Goal: Check status: Check status

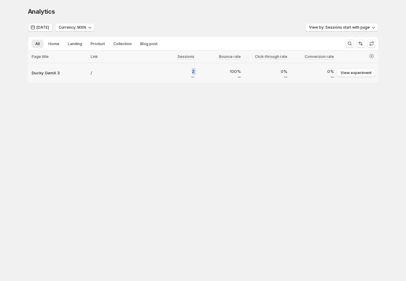
drag, startPoint x: 193, startPoint y: 72, endPoint x: 199, endPoint y: 71, distance: 5.8
click at [199, 71] on tr "Ducky GemX 3 / 2 100% 0% 0% View experiment Attention In A/B test" at bounding box center [203, 72] width 351 height 19
drag, startPoint x: 99, startPoint y: 140, endPoint x: 46, endPoint y: 115, distance: 59.0
click at [98, 138] on body "Analytics. This page is ready Analytics Today Currency: MXN View by: Sessions s…" at bounding box center [203, 140] width 406 height 281
click at [83, 135] on body "Analytics. This page is ready Analytics Today Currency: MXN View by: Sessions s…" at bounding box center [203, 140] width 406 height 281
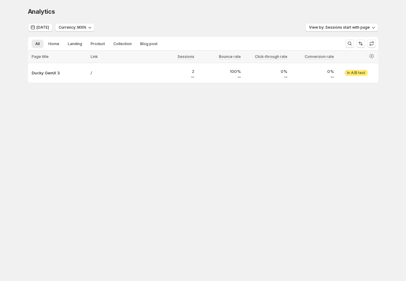
drag, startPoint x: 136, startPoint y: 134, endPoint x: 36, endPoint y: 120, distance: 101.3
click at [133, 133] on body "Analytics. This page is ready Analytics Today Currency: MXN View by: Sessions s…" at bounding box center [203, 140] width 406 height 281
click at [135, 146] on body "Analytics. This page is ready Analytics Today Currency: MXN View by: Sessions s…" at bounding box center [203, 140] width 406 height 281
drag, startPoint x: 144, startPoint y: 151, endPoint x: 137, endPoint y: 150, distance: 7.8
click at [144, 151] on body "Analytics. This page is ready Analytics Today Currency: MXN View by: Sessions s…" at bounding box center [203, 140] width 406 height 281
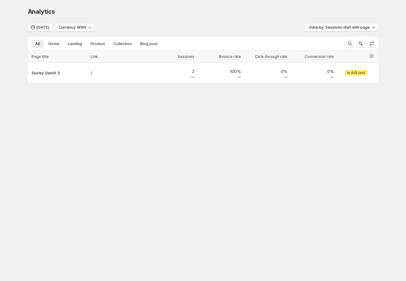
click at [157, 136] on body "Analytics. This page is ready Analytics Today Currency: MXN View by: Sessions s…" at bounding box center [203, 140] width 406 height 281
click at [201, 26] on div "Today Currency: MXN View by: Sessions start with page" at bounding box center [203, 27] width 351 height 9
drag, startPoint x: 44, startPoint y: 23, endPoint x: 66, endPoint y: 34, distance: 24.2
click at [44, 23] on div "Analytics. This page is ready Analytics" at bounding box center [203, 11] width 351 height 23
click at [43, 31] on button "[DATE]" at bounding box center [40, 27] width 25 height 9
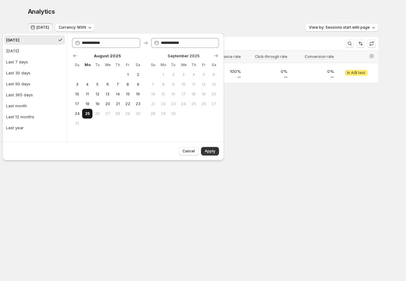
drag, startPoint x: 80, startPoint y: 113, endPoint x: 88, endPoint y: 113, distance: 7.9
click at [80, 113] on button "24" at bounding box center [77, 114] width 10 height 10
type input "**********"
click at [88, 113] on span "25" at bounding box center [87, 113] width 5 height 5
type input "**********"
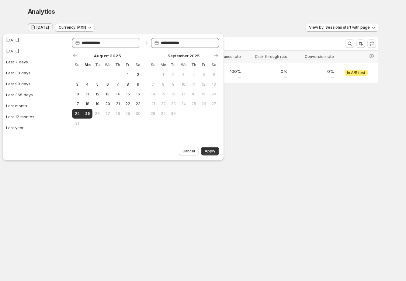
click at [215, 152] on span "Apply" at bounding box center [210, 150] width 11 height 5
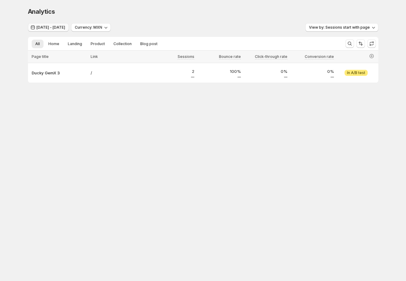
click at [51, 27] on span "Aug 23, 2025 - Aug 24, 2025" at bounding box center [51, 27] width 29 height 5
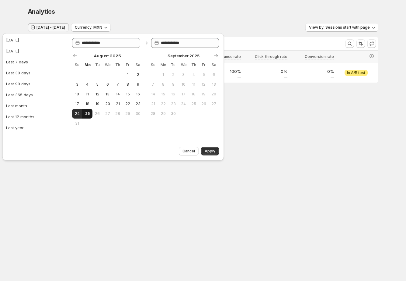
click at [86, 113] on span "25" at bounding box center [87, 113] width 5 height 5
type input "**********"
click at [86, 113] on span "25" at bounding box center [87, 113] width 5 height 5
click at [213, 153] on button "Apply" at bounding box center [210, 151] width 18 height 9
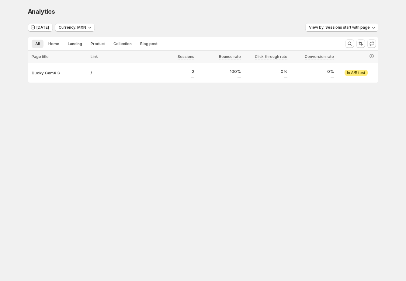
click at [272, 146] on body "Analytics. This page is ready Analytics Today Currency: MXN View by: Sessions s…" at bounding box center [203, 140] width 406 height 281
click at [160, 161] on body "Analytics. This page is ready Analytics Today Currency: MXN View by: Sessions s…" at bounding box center [203, 140] width 406 height 281
click at [217, 145] on body "Analytics. This page is ready Analytics Today Currency: MXN View by: Sessions s…" at bounding box center [203, 140] width 406 height 281
click at [248, 11] on div "Analytics" at bounding box center [203, 11] width 351 height 9
click at [51, 74] on p "Ducky GemX 3" at bounding box center [59, 73] width 55 height 6
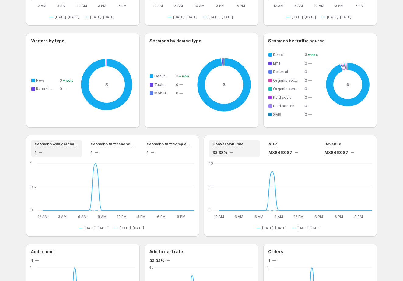
scroll to position [402, 0]
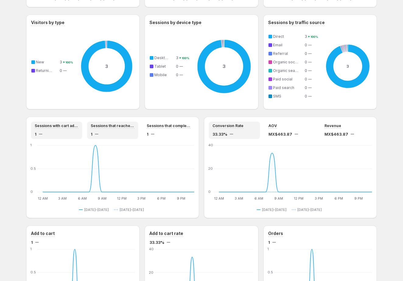
click at [114, 131] on div "1" at bounding box center [113, 134] width 44 height 6
click at [167, 132] on div "1" at bounding box center [169, 134] width 44 height 6
click at [110, 133] on div "1" at bounding box center [113, 134] width 44 height 6
click at [60, 131] on div "1" at bounding box center [57, 134] width 44 height 6
click at [116, 132] on div "1" at bounding box center [113, 134] width 44 height 6
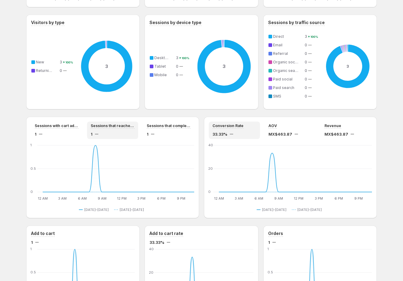
click at [73, 133] on div "1" at bounding box center [57, 134] width 44 height 6
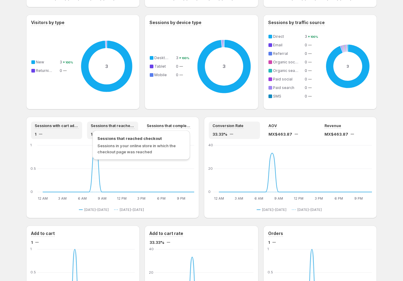
click at [93, 127] on span "Sessions that reached checkout" at bounding box center [113, 125] width 44 height 5
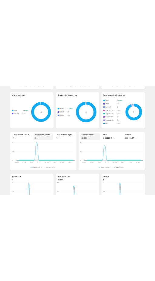
scroll to position [455, 0]
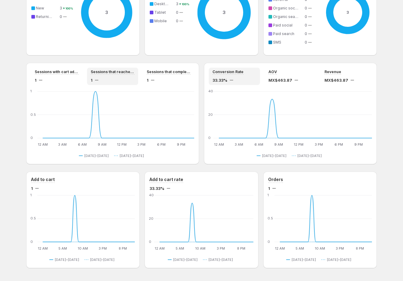
drag, startPoint x: 79, startPoint y: 178, endPoint x: 85, endPoint y: 178, distance: 5.8
click at [79, 178] on div "Add to cart" at bounding box center [83, 179] width 104 height 6
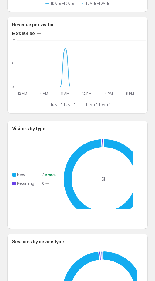
scroll to position [399, 0]
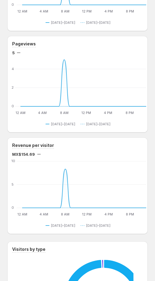
click at [148, 65] on div "Pageviews 5 12 AM 12 AM 4 AM 4 AM 8 AM 8 AM 12 PM 12 PM 4 PM 4 PM 8 PM 8 PM 0 2…" at bounding box center [77, 84] width 141 height 96
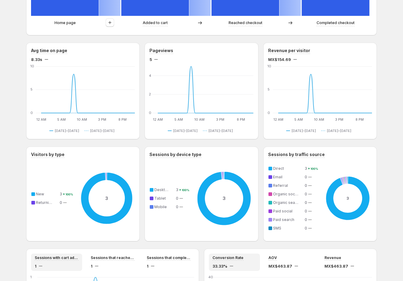
scroll to position [266, 0]
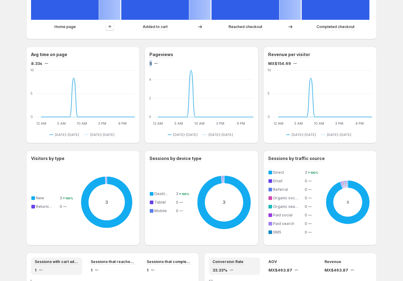
drag, startPoint x: 155, startPoint y: 63, endPoint x: 148, endPoint y: 62, distance: 6.5
click at [148, 62] on div "Pageviews 5 12 AM 12 AM 5 AM 5 AM 10 AM 10 AM 3 PM 3 PM 8 PM 8 PM 0 2 4 12 AM 1…" at bounding box center [201, 95] width 113 height 96
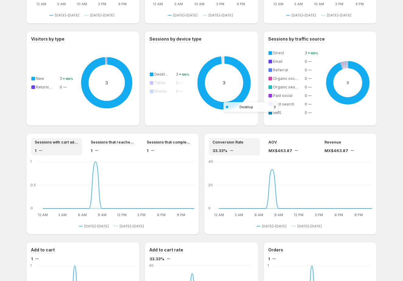
scroll to position [476, 0]
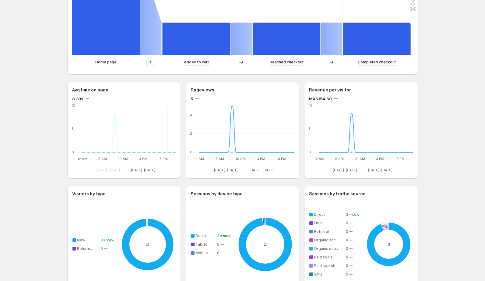
scroll to position [489, 0]
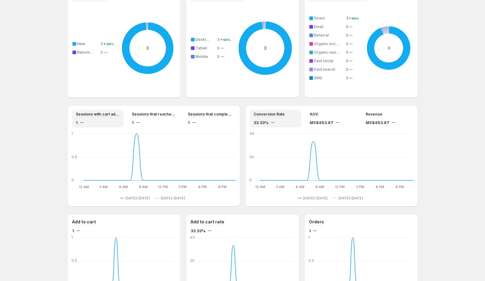
scroll to position [489, 0]
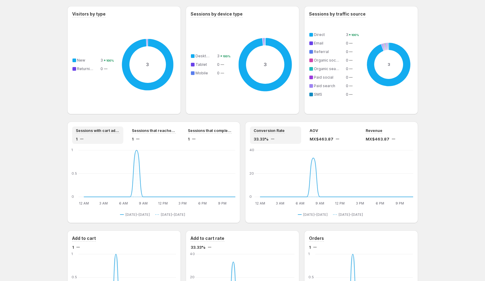
scroll to position [274, 0]
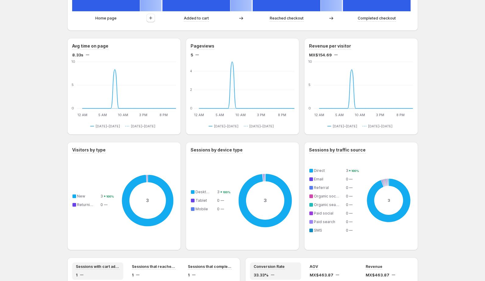
click at [428, 90] on div "Ducky GemX 3. This page is ready Ducky GemX 3 Create experiment [DATE] Compare …" at bounding box center [242, 111] width 485 height 770
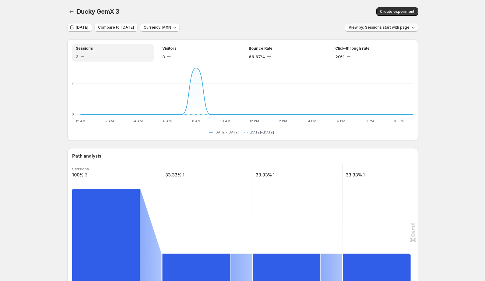
click at [384, 29] on span "View by: Sessions start with page" at bounding box center [378, 27] width 61 height 5
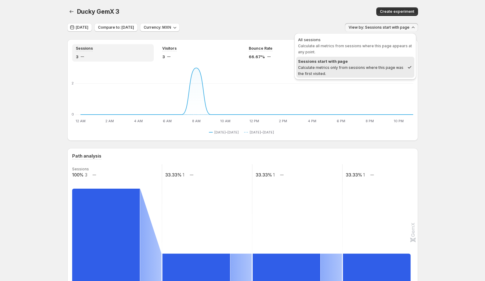
click at [265, 13] on div "Create experiment" at bounding box center [334, 11] width 168 height 9
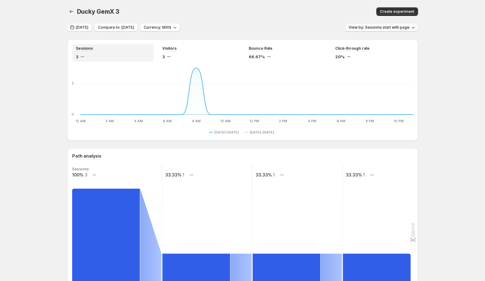
click at [367, 28] on span "View by: Sessions start with page" at bounding box center [378, 27] width 61 height 5
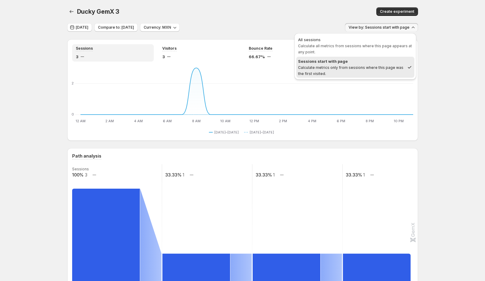
click at [307, 18] on div "Ducky GemX 3. This page is ready Ducky GemX 3 Create experiment" at bounding box center [242, 11] width 351 height 23
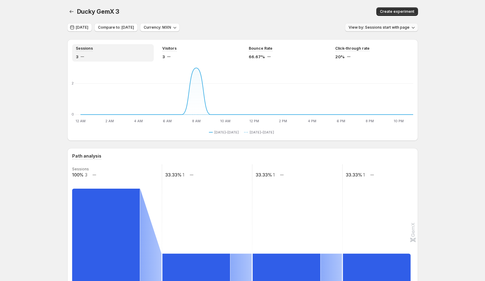
click at [386, 23] on button "View by: Sessions start with page" at bounding box center [381, 27] width 73 height 9
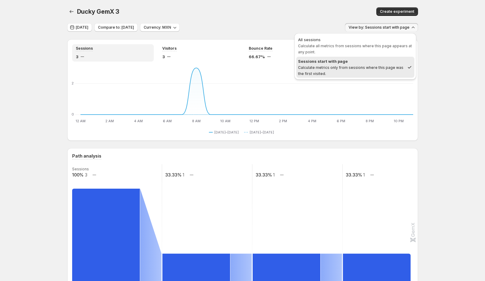
click at [266, 24] on div "Today Compare to: Aug 23, 2025 Currency: MXN View by: Sessions start with page" at bounding box center [242, 27] width 351 height 9
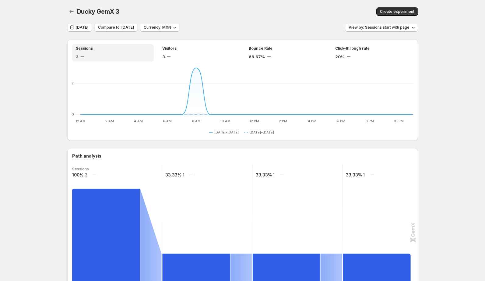
drag, startPoint x: 245, startPoint y: 22, endPoint x: 237, endPoint y: 23, distance: 8.4
click at [245, 22] on div "Ducky GemX 3. This page is ready Ducky GemX 3 Create experiment" at bounding box center [242, 11] width 351 height 23
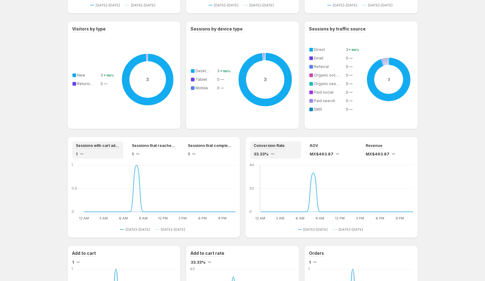
scroll to position [489, 0]
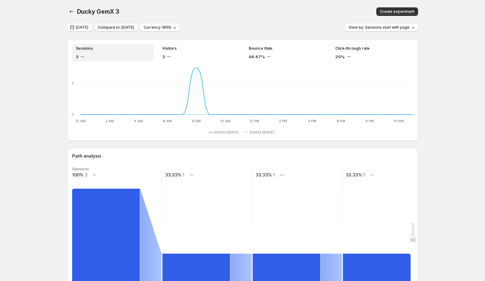
click at [95, 30] on button "Compare to: [DATE]" at bounding box center [115, 27] width 43 height 9
click at [87, 26] on span "[DATE]" at bounding box center [82, 27] width 12 height 5
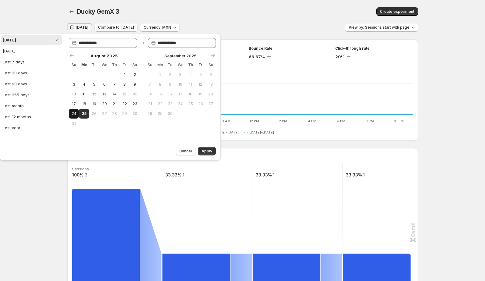
click at [76, 112] on span "24" at bounding box center [73, 113] width 5 height 5
type input "**********"
click at [80, 113] on button "25" at bounding box center [84, 114] width 10 height 10
type input "**********"
click at [201, 151] on button "Apply" at bounding box center [207, 151] width 18 height 9
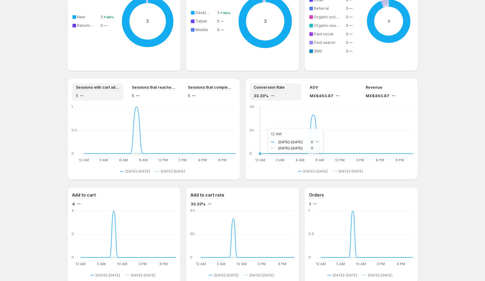
scroll to position [489, 0]
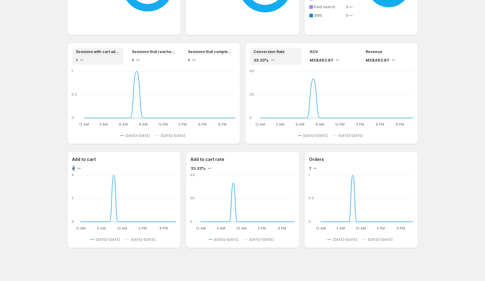
drag, startPoint x: 75, startPoint y: 168, endPoint x: 57, endPoint y: 167, distance: 17.3
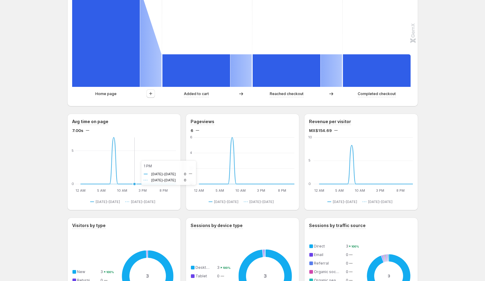
scroll to position [253, 0]
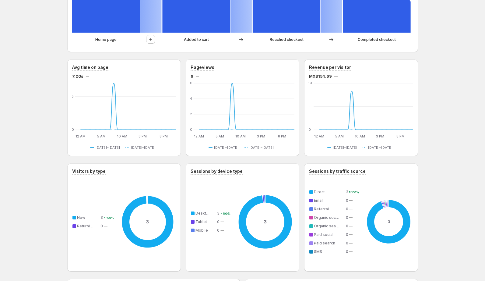
click at [78, 75] on span "7.00s" at bounding box center [77, 76] width 11 height 6
click at [197, 75] on div "6" at bounding box center [242, 76] width 104 height 6
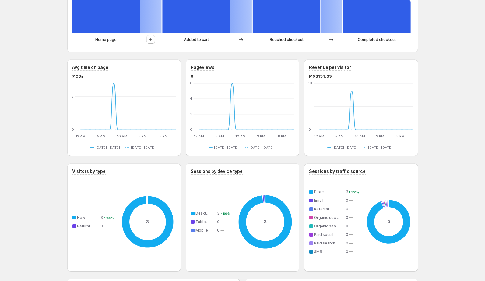
click at [197, 75] on div "6" at bounding box center [242, 76] width 104 height 6
click at [321, 75] on span "MX$154.69" at bounding box center [320, 76] width 23 height 6
click at [405, 65] on div "Revenue per visitor" at bounding box center [361, 67] width 104 height 6
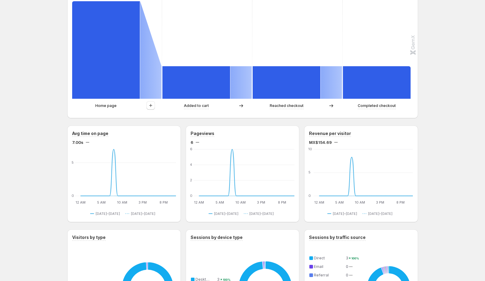
scroll to position [179, 0]
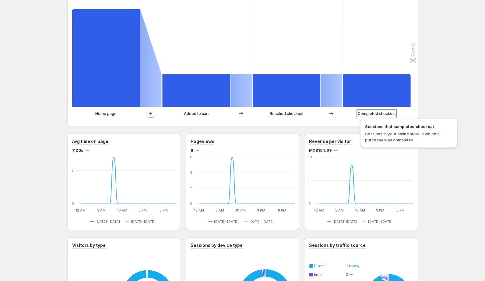
click at [372, 113] on p "Completed checkout" at bounding box center [377, 113] width 38 height 6
click at [373, 114] on p "Completed checkout" at bounding box center [377, 113] width 38 height 6
click at [391, 115] on p "Completed checkout" at bounding box center [377, 113] width 38 height 6
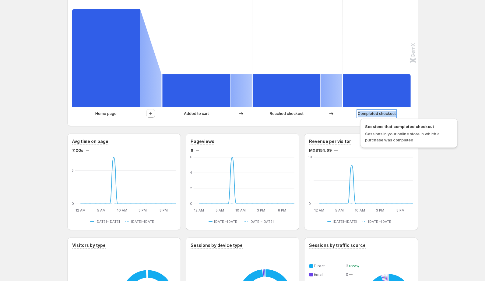
drag, startPoint x: 391, startPoint y: 115, endPoint x: 409, endPoint y: 112, distance: 18.2
click at [391, 115] on p "Completed checkout" at bounding box center [377, 113] width 38 height 6
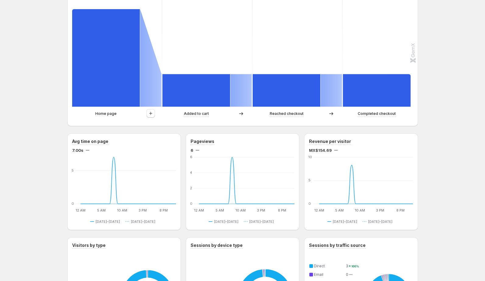
click at [449, 102] on div "Ducky GemX 3. This page is ready Ducky GemX 3 Create experiment Aug 23, 2025 - …" at bounding box center [242, 206] width 485 height 770
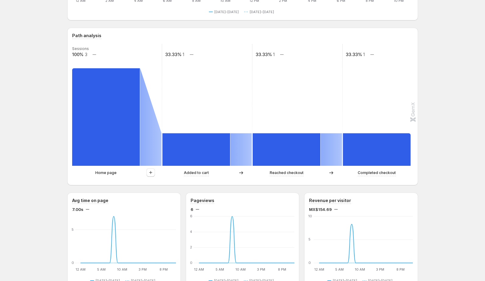
scroll to position [132, 0]
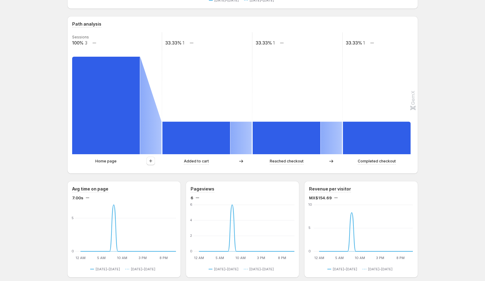
drag, startPoint x: 456, startPoint y: 150, endPoint x: 450, endPoint y: 148, distance: 5.9
click at [455, 149] on div "Ducky GemX 3. This page is ready Ducky GemX 3 Create experiment Aug 23, 2025 - …" at bounding box center [242, 253] width 485 height 770
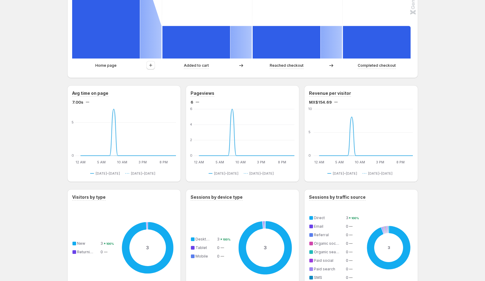
scroll to position [120, 0]
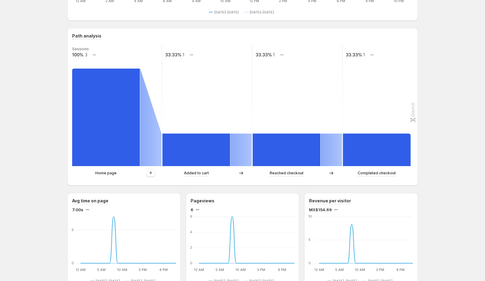
click at [38, 32] on div "Ducky GemX 3. This page is ready Ducky GemX 3 Create experiment Aug 23, 2025 - …" at bounding box center [242, 265] width 485 height 770
click at [19, 21] on div "Ducky GemX 3. This page is ready Ducky GemX 3 Create experiment Aug 23, 2025 - …" at bounding box center [242, 265] width 485 height 770
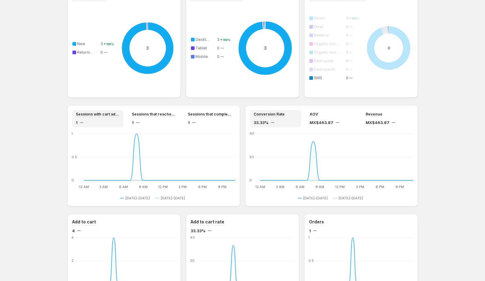
scroll to position [489, 0]
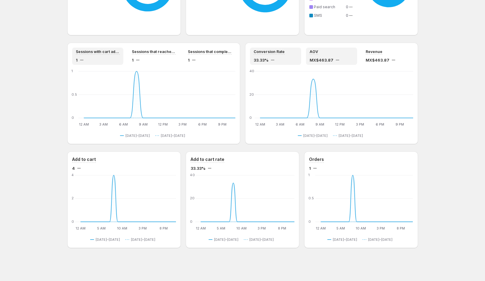
click at [324, 51] on div "AOV" at bounding box center [331, 51] width 44 height 5
click at [282, 54] on span "Conversion Rate" at bounding box center [268, 51] width 31 height 5
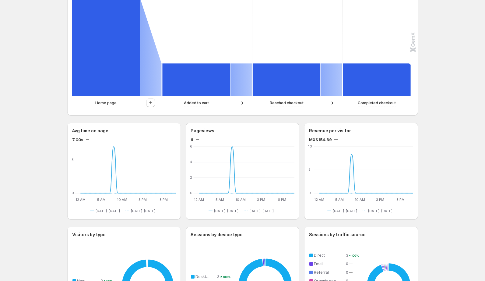
scroll to position [0, 0]
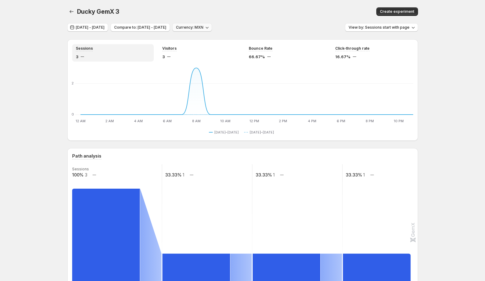
drag, startPoint x: 235, startPoint y: 26, endPoint x: 230, endPoint y: 27, distance: 5.6
click at [203, 26] on span "Currency: MXN" at bounding box center [189, 27] width 27 height 5
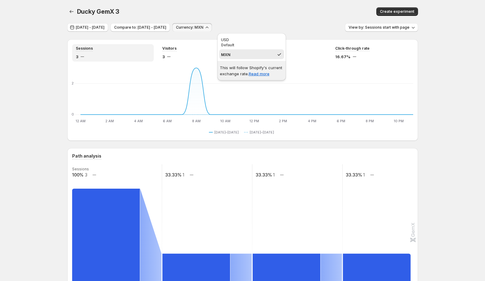
drag, startPoint x: 241, startPoint y: 42, endPoint x: 275, endPoint y: 25, distance: 37.6
click at [242, 42] on div "USD" at bounding box center [251, 40] width 61 height 6
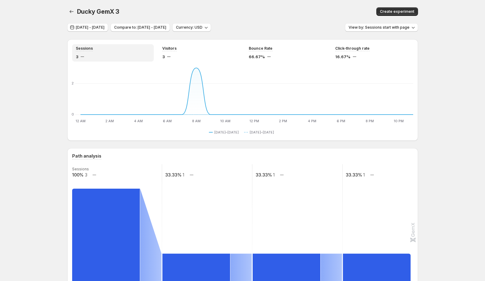
click at [295, 17] on div "Ducky GemX 3. This page is ready Ducky GemX 3 Create experiment" at bounding box center [242, 11] width 351 height 23
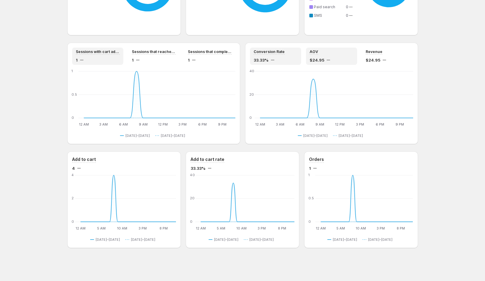
click at [323, 57] on span "$24.95" at bounding box center [316, 60] width 15 height 6
click at [274, 63] on div "33.33%" at bounding box center [275, 60] width 44 height 6
click at [332, 58] on div "$24.95" at bounding box center [331, 60] width 44 height 6
click at [390, 62] on div "$24.95" at bounding box center [387, 60] width 44 height 6
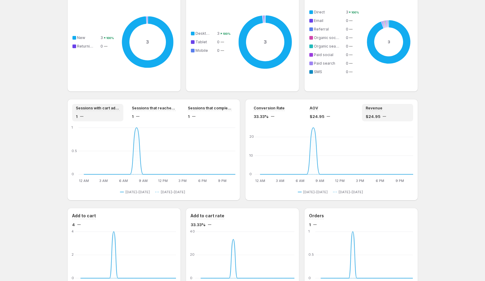
scroll to position [370, 0]
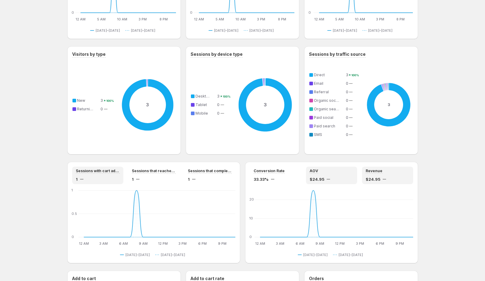
click at [322, 173] on div "AOV $24.95" at bounding box center [331, 175] width 44 height 14
click at [283, 174] on div "Conversion Rate 33.33%" at bounding box center [275, 175] width 44 height 14
click at [321, 174] on div "AOV $24.95" at bounding box center [331, 175] width 44 height 14
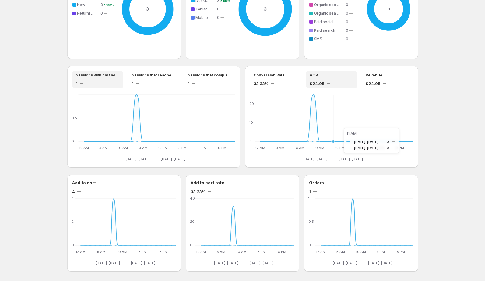
scroll to position [458, 0]
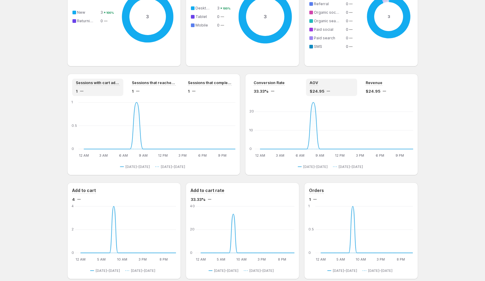
click at [326, 92] on div "$24.95" at bounding box center [331, 91] width 44 height 6
click at [389, 90] on div "$24.95" at bounding box center [387, 91] width 44 height 6
click at [367, 87] on div "Revenue $24.95" at bounding box center [387, 87] width 44 height 14
click at [341, 84] on div "AOV" at bounding box center [331, 82] width 44 height 5
drag, startPoint x: 386, startPoint y: 85, endPoint x: 351, endPoint y: 85, distance: 35.3
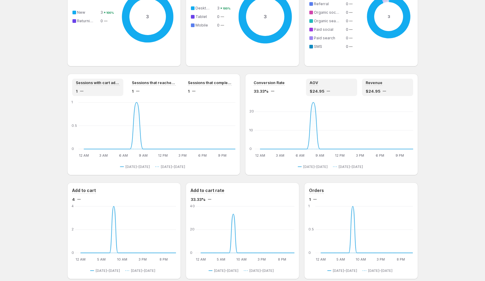
click at [386, 84] on div "Revenue" at bounding box center [387, 82] width 44 height 5
drag, startPoint x: 321, startPoint y: 83, endPoint x: 379, endPoint y: 81, distance: 57.5
click at [322, 83] on div "AOV" at bounding box center [331, 82] width 44 height 5
drag, startPoint x: 391, startPoint y: 82, endPoint x: 373, endPoint y: 84, distance: 18.3
click at [390, 82] on div "Revenue" at bounding box center [387, 82] width 44 height 5
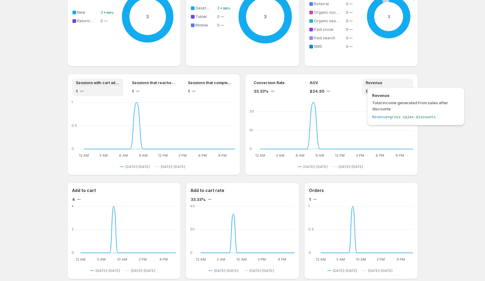
drag, startPoint x: 304, startPoint y: 82, endPoint x: 310, endPoint y: 84, distance: 6.2
click at [305, 83] on div "Conversion Rate 33.33% AOV $24.95 Revenue $24.95" at bounding box center [331, 87] width 163 height 17
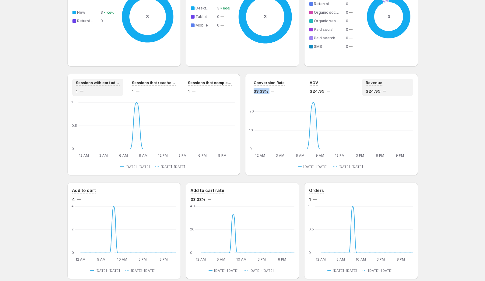
drag, startPoint x: 393, startPoint y: 84, endPoint x: 331, endPoint y: 87, distance: 61.9
click at [393, 83] on div "Revenue" at bounding box center [387, 82] width 44 height 5
click at [320, 85] on div "AOV" at bounding box center [331, 82] width 44 height 5
drag, startPoint x: 388, startPoint y: 87, endPoint x: 335, endPoint y: 85, distance: 52.7
click at [387, 87] on div "Revenue $24.95" at bounding box center [387, 87] width 44 height 14
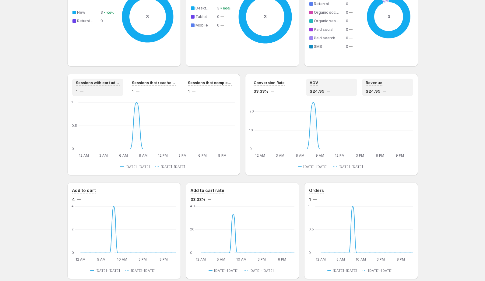
click at [333, 84] on div "AOV" at bounding box center [331, 82] width 44 height 5
drag, startPoint x: 384, startPoint y: 85, endPoint x: 280, endPoint y: 75, distance: 104.8
click at [384, 85] on div "Revenue" at bounding box center [387, 82] width 44 height 5
drag, startPoint x: 26, startPoint y: 69, endPoint x: 14, endPoint y: 75, distance: 13.9
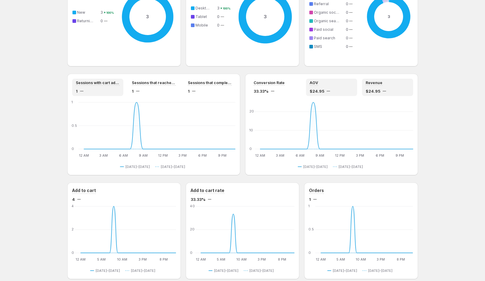
drag, startPoint x: 323, startPoint y: 89, endPoint x: 334, endPoint y: 90, distance: 11.0
click at [323, 89] on span "$24.95" at bounding box center [316, 91] width 15 height 6
drag, startPoint x: 377, startPoint y: 88, endPoint x: 352, endPoint y: 86, distance: 24.7
click at [375, 87] on div "Revenue $24.95" at bounding box center [387, 87] width 44 height 14
drag, startPoint x: 319, startPoint y: 87, endPoint x: 329, endPoint y: 88, distance: 9.5
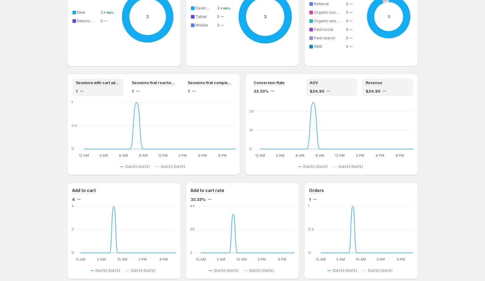
click at [320, 87] on div "AOV $24.95" at bounding box center [331, 87] width 44 height 14
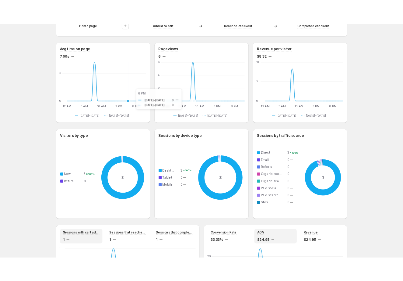
scroll to position [341, 0]
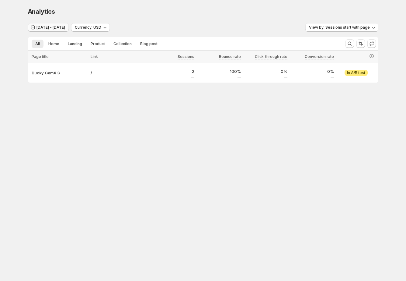
click at [63, 30] on span "Aug 23, 2025 - Aug 24, 2025" at bounding box center [51, 27] width 29 height 5
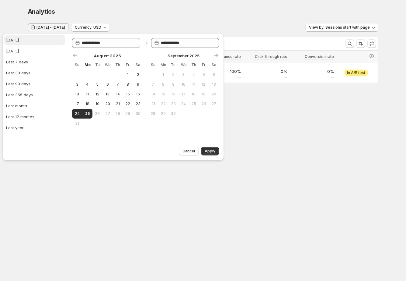
click at [23, 41] on button "[DATE]" at bounding box center [34, 40] width 61 height 10
type input "**********"
click at [213, 152] on span "Apply" at bounding box center [210, 150] width 11 height 5
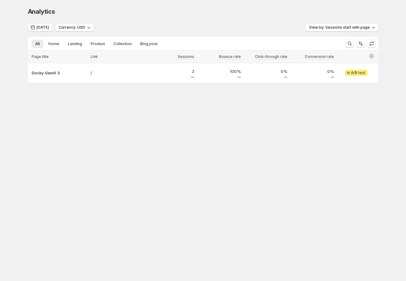
click at [228, 14] on div "Analytics" at bounding box center [203, 11] width 351 height 9
click at [250, 9] on div "Analytics" at bounding box center [203, 11] width 351 height 9
click at [213, 138] on body "Analytics. This page is ready Analytics [DATE] Currency: USD View by: Sessions …" at bounding box center [203, 140] width 406 height 281
click at [41, 28] on span "[DATE]" at bounding box center [43, 27] width 12 height 5
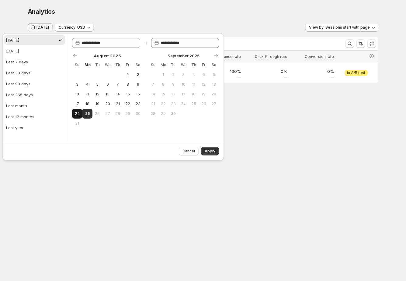
click at [78, 114] on span "24" at bounding box center [77, 113] width 5 height 5
type input "**********"
drag, startPoint x: 86, startPoint y: 113, endPoint x: 94, endPoint y: 115, distance: 8.8
click at [86, 113] on span "25" at bounding box center [87, 113] width 5 height 5
type input "**********"
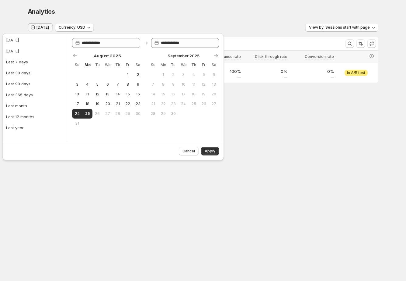
click at [214, 152] on span "Apply" at bounding box center [210, 150] width 11 height 5
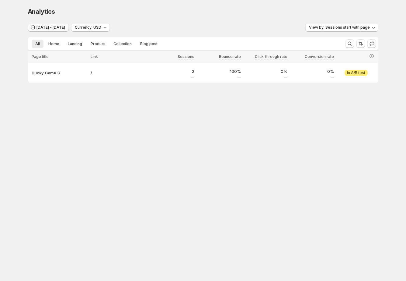
click at [69, 30] on button "Aug 23, 2025 - Aug 24, 2025" at bounding box center [48, 27] width 41 height 9
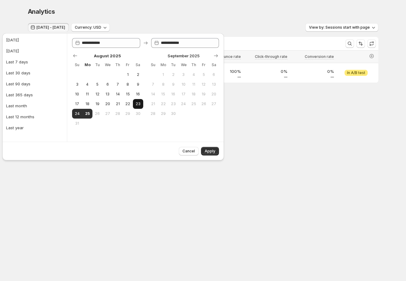
click at [139, 102] on button "23" at bounding box center [138, 104] width 10 height 10
type input "**********"
drag, startPoint x: 82, startPoint y: 113, endPoint x: 86, endPoint y: 114, distance: 3.1
click at [84, 114] on button "25" at bounding box center [87, 114] width 10 height 10
type input "**********"
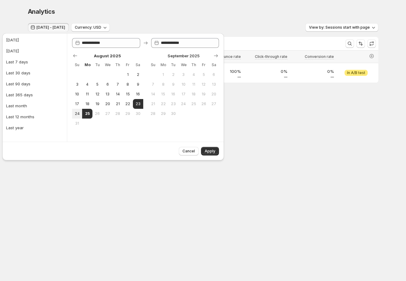
drag, startPoint x: 204, startPoint y: 147, endPoint x: 209, endPoint y: 150, distance: 5.7
click at [205, 147] on button "Apply" at bounding box center [210, 151] width 18 height 9
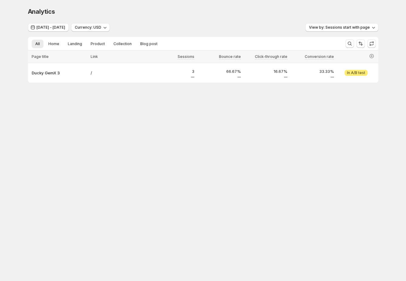
click at [203, 94] on div "Analytics. This page is ready Analytics Aug 22, 2025 - Aug 24, 2025 Currency: U…" at bounding box center [203, 57] width 365 height 115
click at [45, 28] on span "Aug 22, 2025 - Aug 24, 2025" at bounding box center [51, 27] width 29 height 5
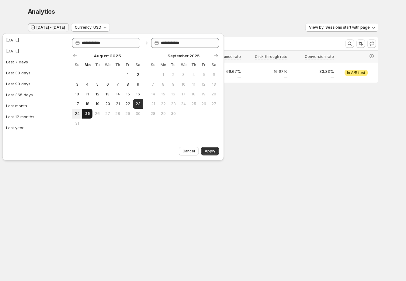
click at [88, 113] on span "25" at bounding box center [87, 113] width 5 height 5
type input "**********"
click at [89, 113] on span "25" at bounding box center [87, 113] width 5 height 5
click at [88, 113] on span "25" at bounding box center [87, 113] width 5 height 5
click at [211, 154] on button "Apply" at bounding box center [210, 151] width 18 height 9
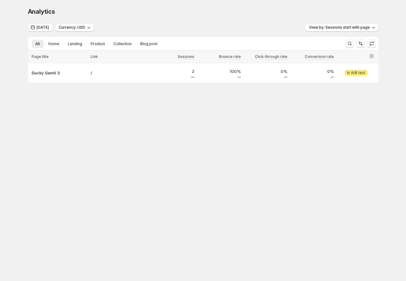
click at [253, 152] on body "Analytics. This page is ready Analytics Today Currency: USD View by: Sessions s…" at bounding box center [203, 140] width 406 height 281
click at [216, 116] on body "Analytics. This page is ready Analytics Today Currency: USD View by: Sessions s…" at bounding box center [203, 140] width 406 height 281
